Goal: Task Accomplishment & Management: Manage account settings

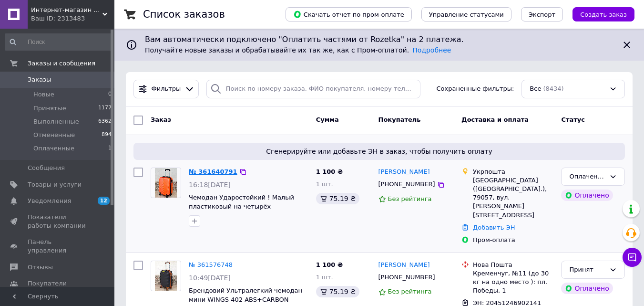
click at [217, 173] on link "№ 361640791" at bounding box center [213, 171] width 49 height 7
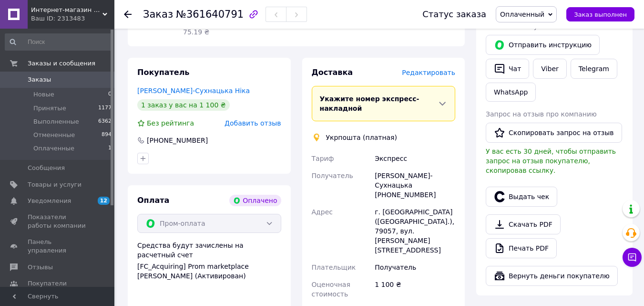
scroll to position [48, 0]
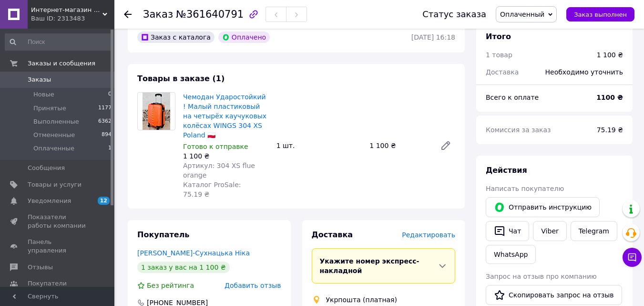
click at [191, 249] on link "[PERSON_NAME]-Сухнацька Ніка" at bounding box center [193, 253] width 113 height 8
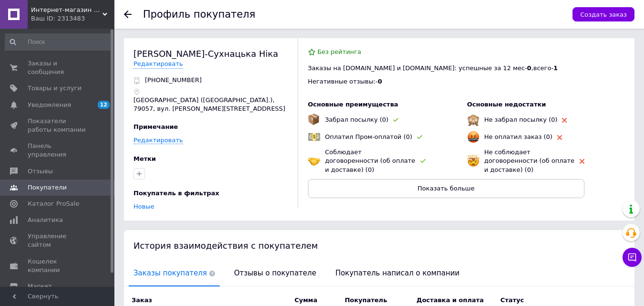
click at [130, 14] on use at bounding box center [128, 14] width 8 height 8
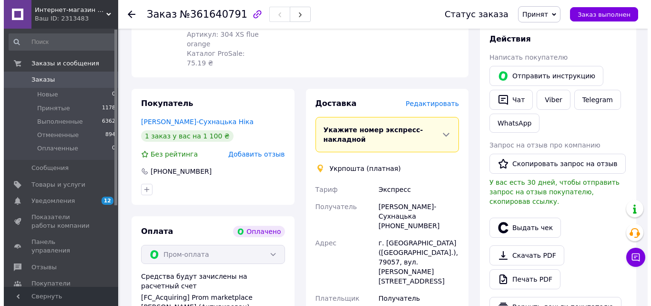
scroll to position [191, 0]
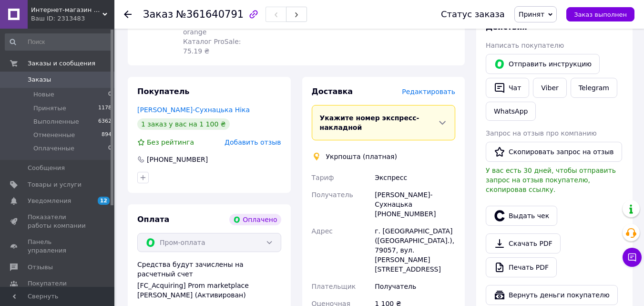
click at [437, 88] on span "Редактировать" at bounding box center [428, 92] width 53 height 8
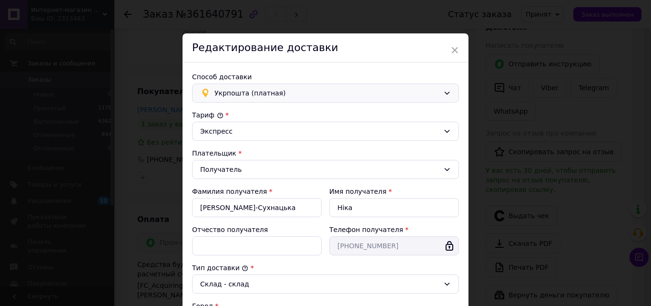
click at [444, 92] on icon at bounding box center [447, 93] width 8 height 8
click at [289, 117] on span "Нова Пошта (платная)" at bounding box center [333, 114] width 237 height 10
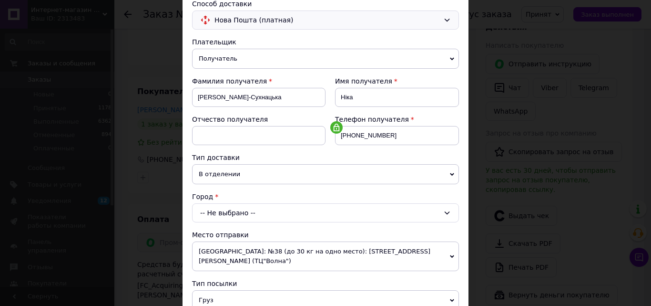
scroll to position [95, 0]
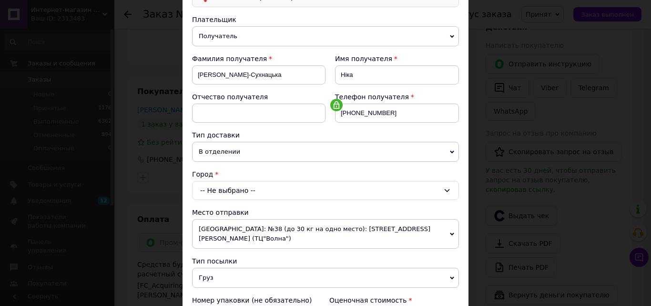
click at [444, 188] on icon at bounding box center [447, 190] width 8 height 8
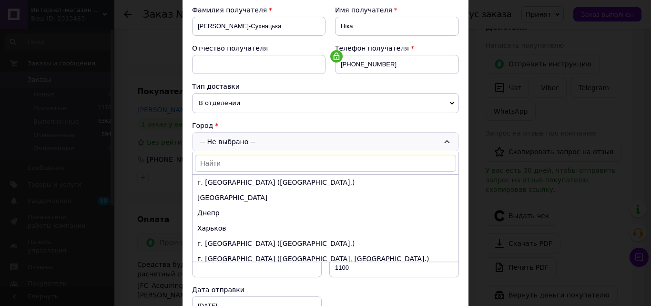
scroll to position [143, 0]
click at [220, 165] on input at bounding box center [325, 163] width 261 height 17
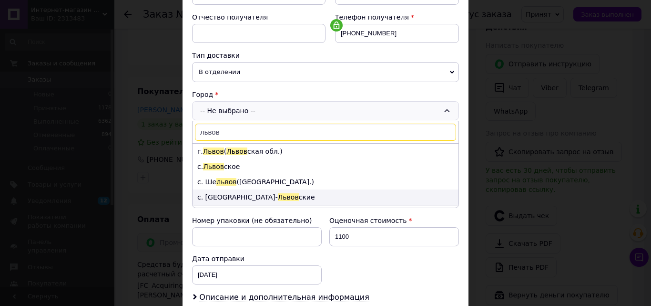
scroll to position [191, 0]
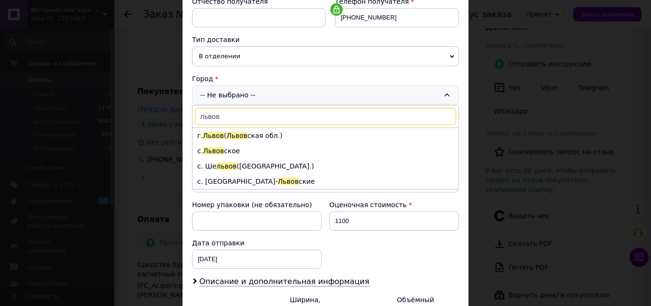
click at [412, 116] on input "львов" at bounding box center [325, 116] width 261 height 17
type input "львов"
click at [449, 96] on icon at bounding box center [447, 95] width 8 height 8
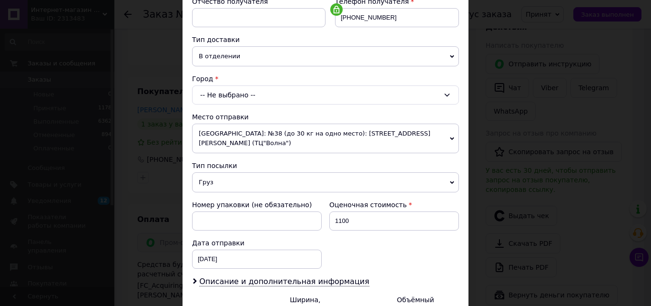
click at [388, 95] on div "-- Не выбрано --" at bounding box center [325, 94] width 267 height 19
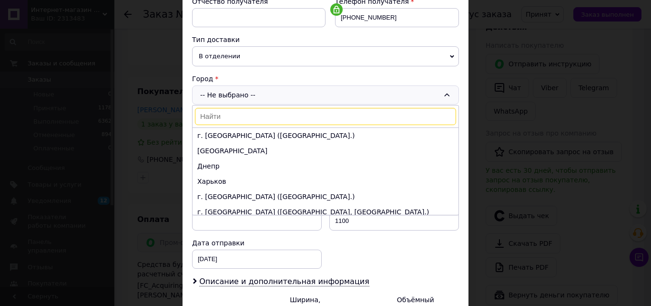
click at [349, 113] on input at bounding box center [325, 116] width 261 height 17
click at [271, 199] on li "г. [GEOGRAPHIC_DATA] ([GEOGRAPHIC_DATA].)" at bounding box center [326, 196] width 266 height 15
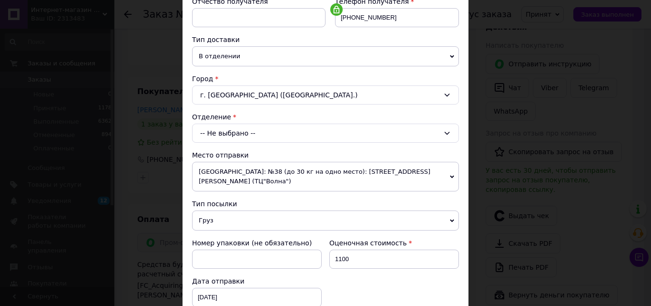
click at [447, 133] on icon at bounding box center [447, 133] width 5 height 3
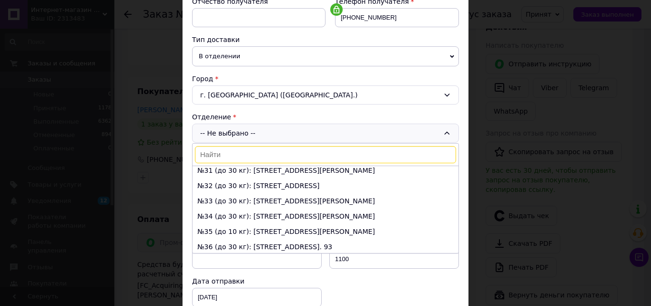
scroll to position [429, 0]
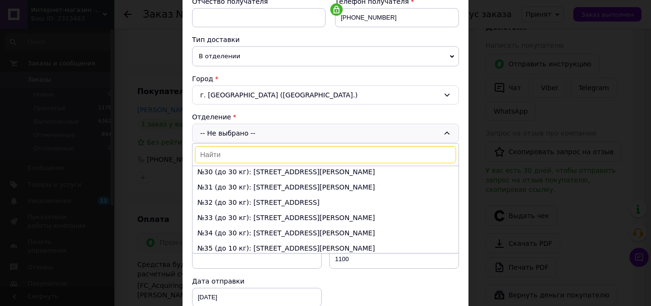
click at [256, 218] on li "№33 (до 30 кг): [STREET_ADDRESS][PERSON_NAME]" at bounding box center [326, 217] width 266 height 15
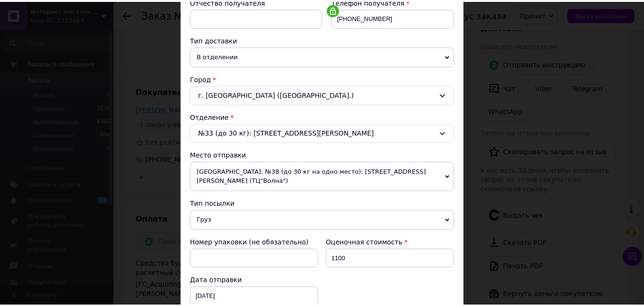
scroll to position [328, 0]
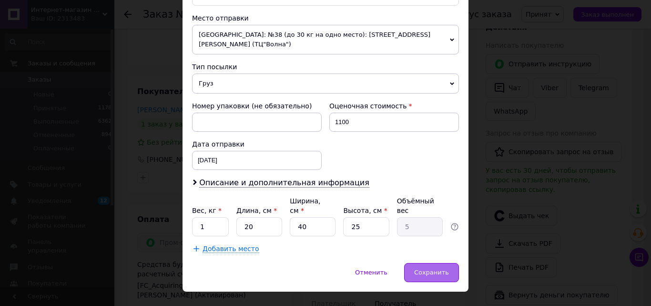
click at [445, 268] on span "Сохранить" at bounding box center [431, 271] width 35 height 7
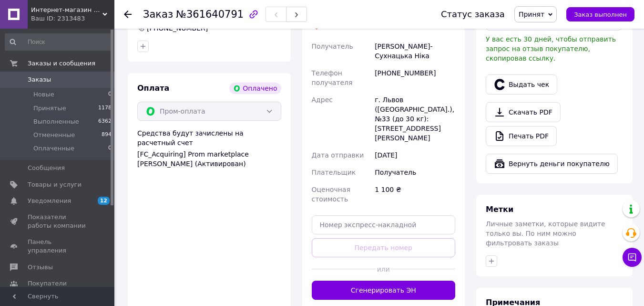
scroll to position [334, 0]
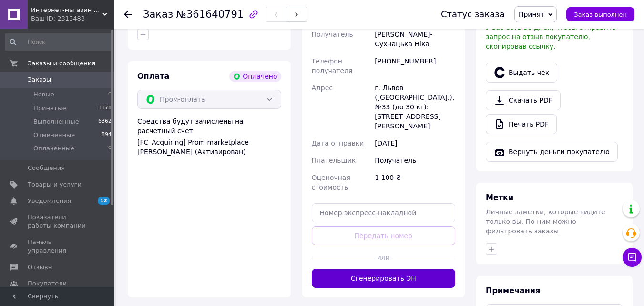
click at [382, 268] on button "Сгенерировать ЭН" at bounding box center [384, 277] width 144 height 19
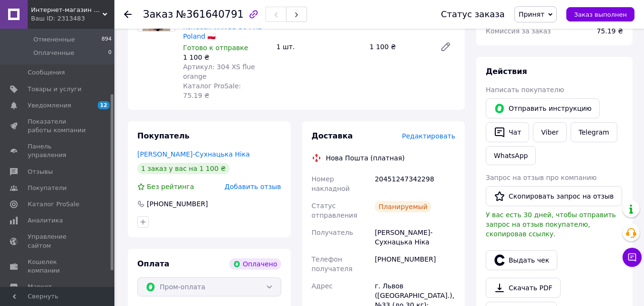
scroll to position [171, 0]
